Goal: Information Seeking & Learning: Understand process/instructions

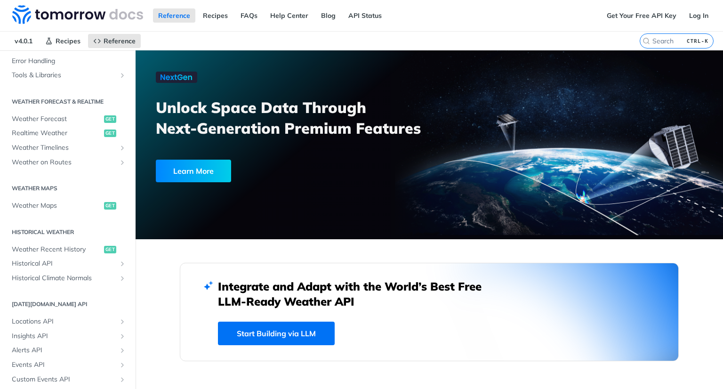
scroll to position [188, 0]
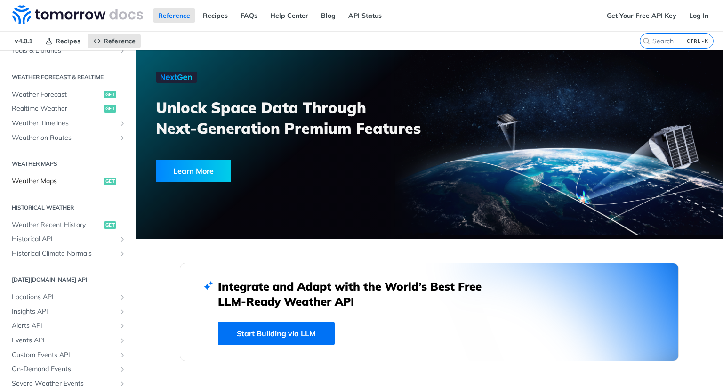
click at [41, 184] on span "Weather Maps" at bounding box center [57, 181] width 90 height 9
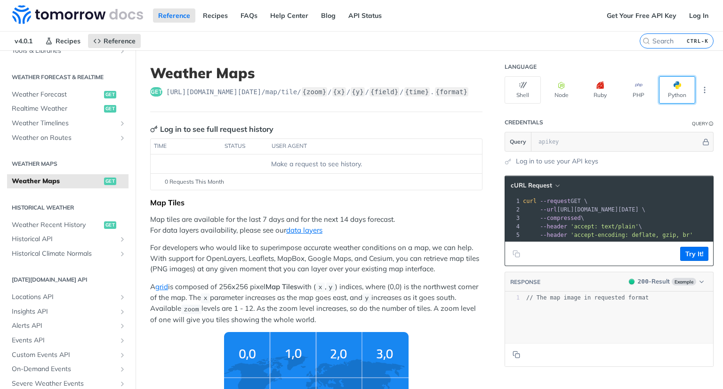
click at [674, 86] on span "button" at bounding box center [678, 85] width 8 height 8
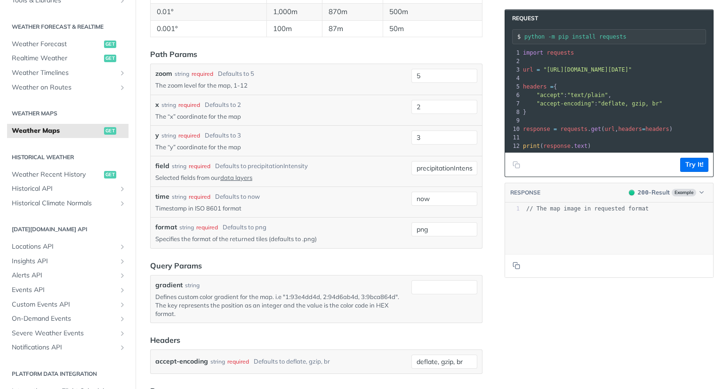
scroll to position [989, 0]
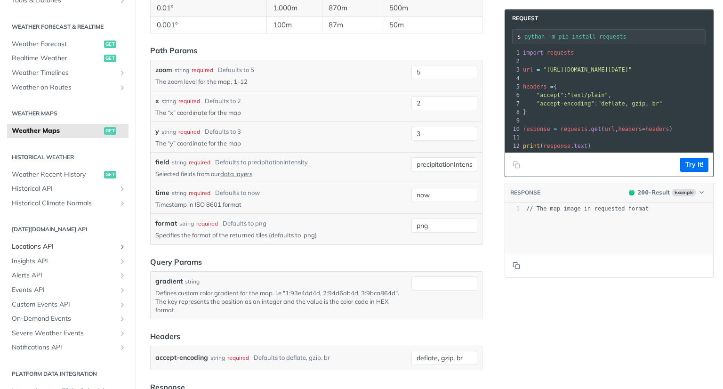
click at [53, 248] on span "Locations API" at bounding box center [64, 246] width 105 height 9
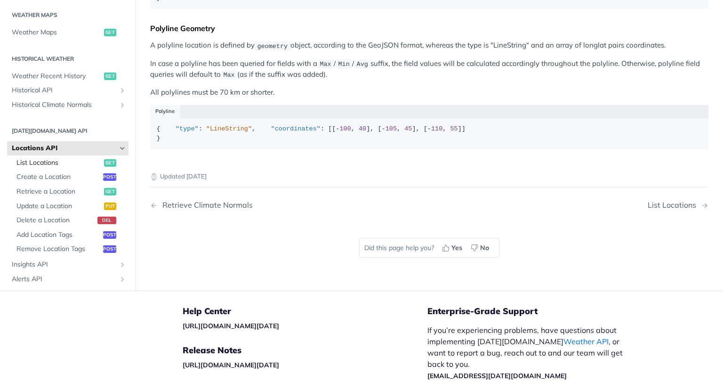
click at [47, 168] on span "List Locations" at bounding box center [58, 162] width 85 height 9
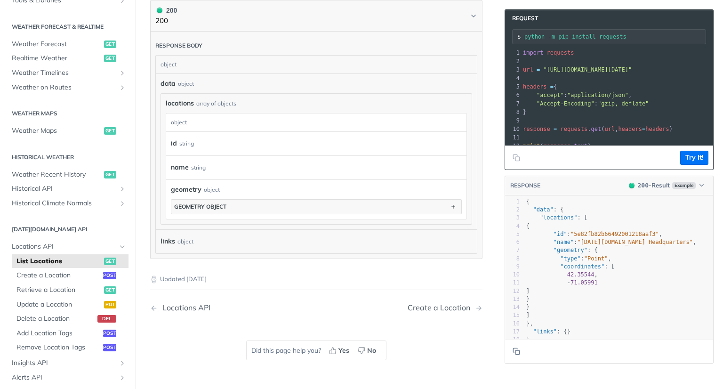
scroll to position [283, 0]
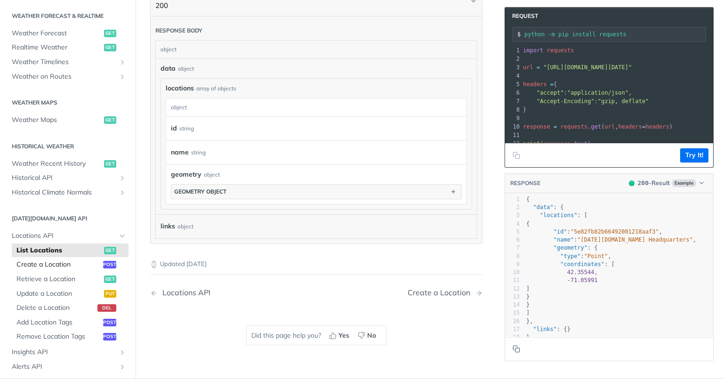
click at [67, 263] on span "Create a Location" at bounding box center [58, 264] width 84 height 9
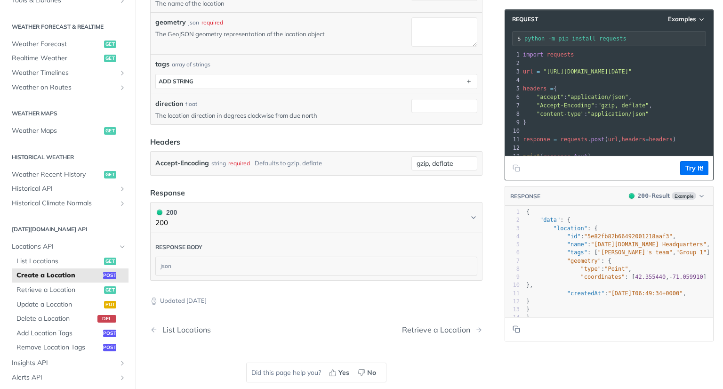
scroll to position [235, 0]
click at [435, 161] on input "gzip, deflate" at bounding box center [445, 163] width 66 height 14
click at [339, 187] on header "Response" at bounding box center [316, 191] width 332 height 11
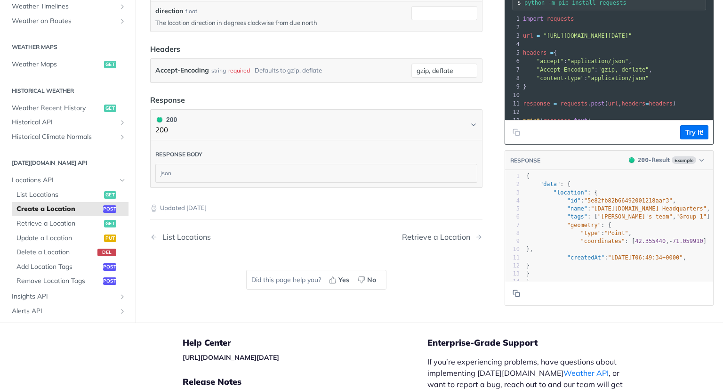
scroll to position [377, 0]
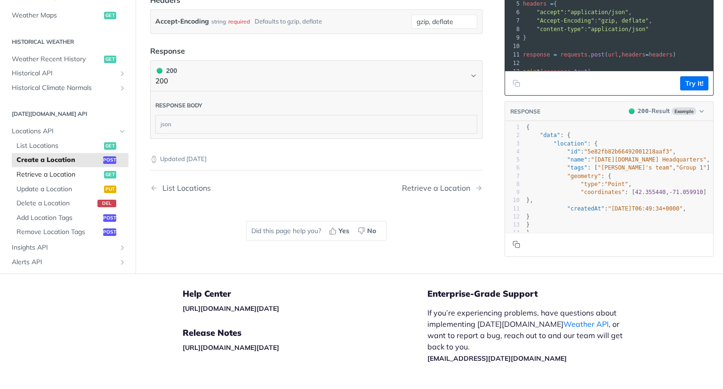
click at [46, 174] on span "Retrieve a Location" at bounding box center [58, 174] width 85 height 9
